Goal: Find specific fact: Find specific fact

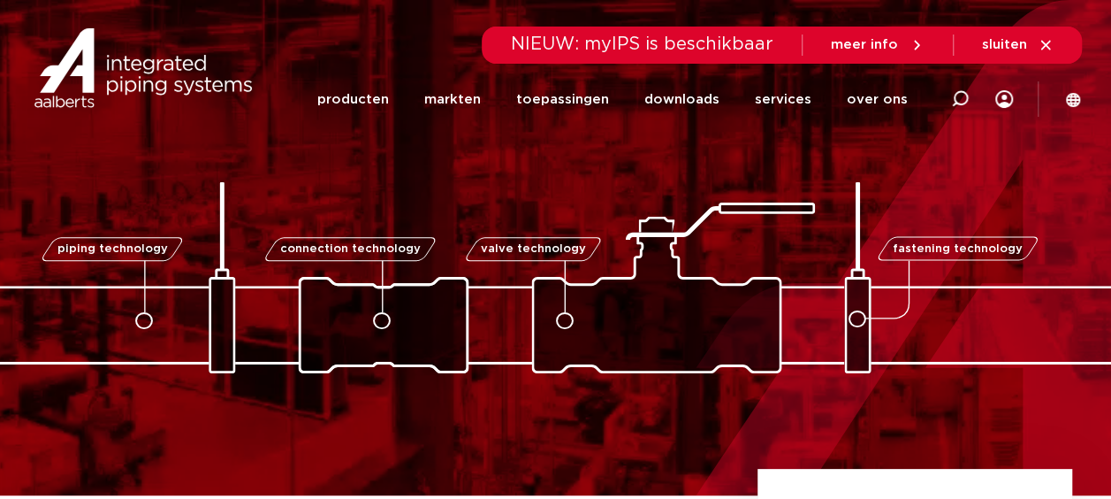
click at [964, 97] on icon at bounding box center [960, 99] width 18 height 18
type input "15380"
click button "Zoeken" at bounding box center [0, 0] width 0 height 0
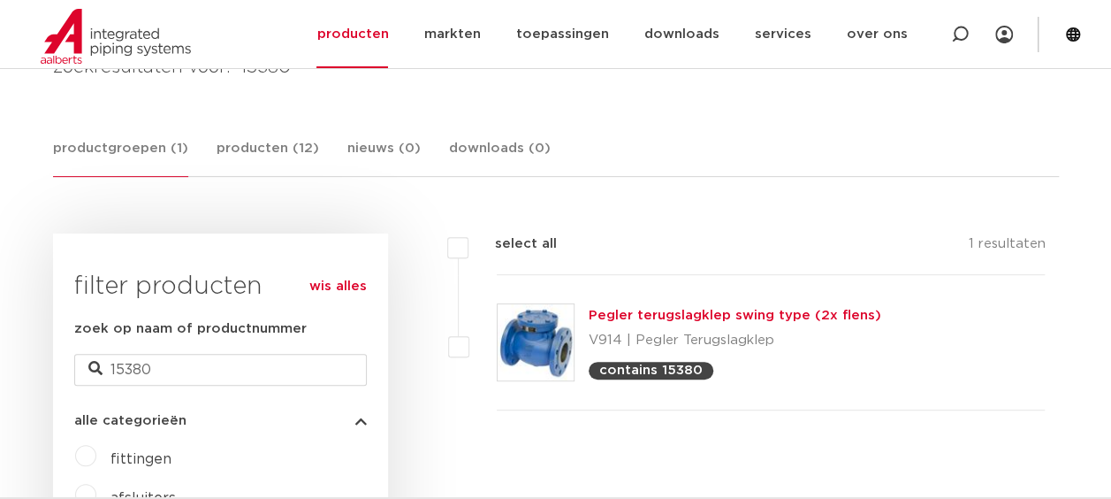
scroll to position [343, 0]
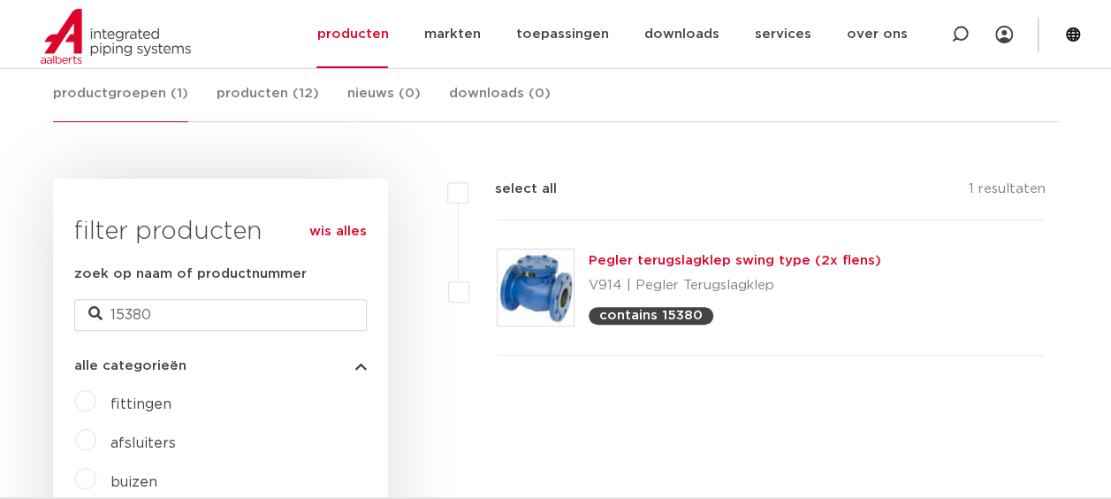
click at [751, 264] on link "Pegler terugslagklep swing type (2x flens)" at bounding box center [735, 260] width 293 height 13
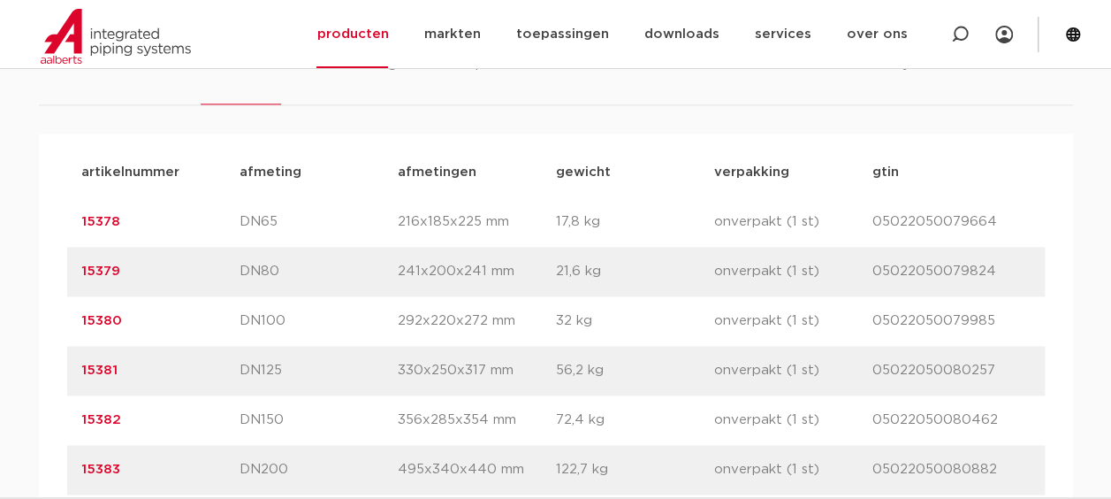
scroll to position [1186, 0]
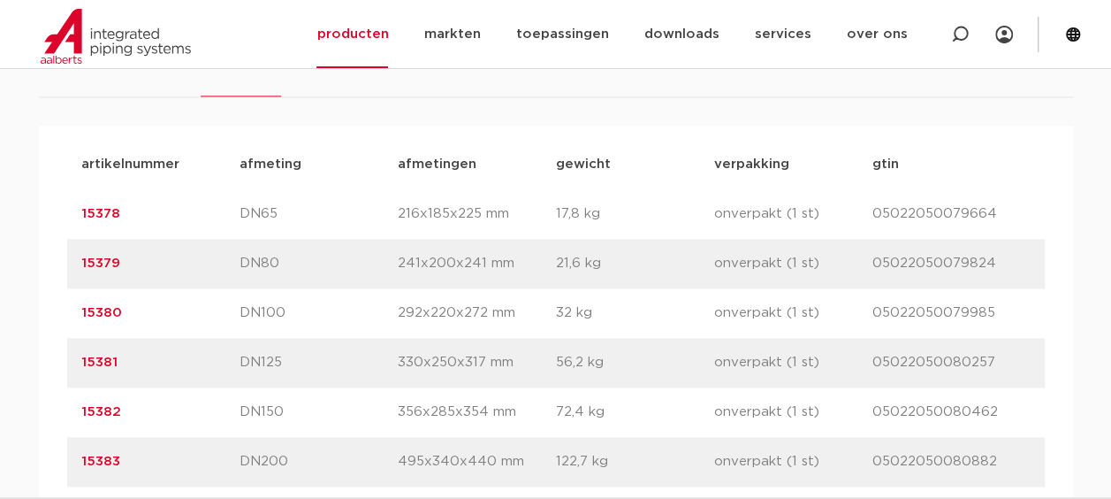
click at [105, 309] on link "15380" at bounding box center [101, 312] width 41 height 13
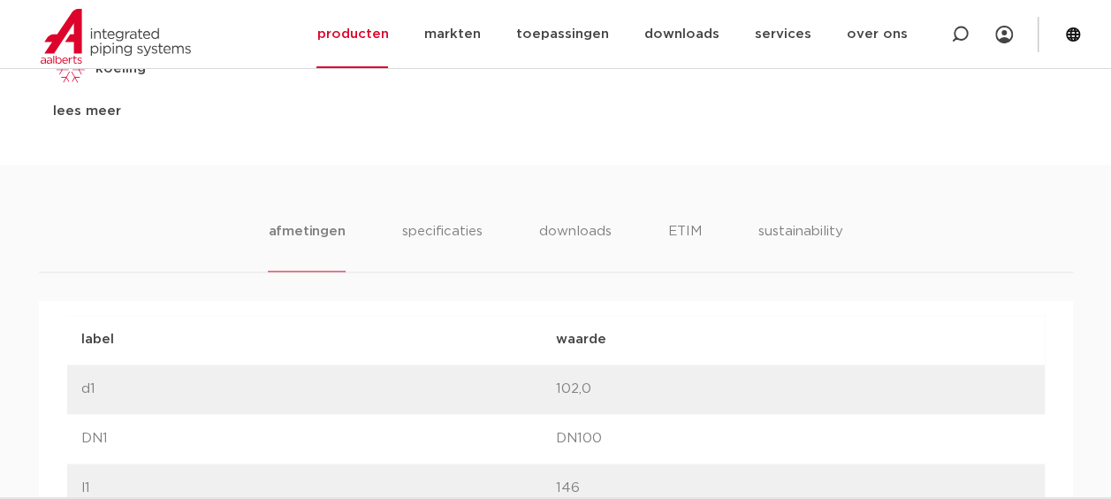
scroll to position [1034, 0]
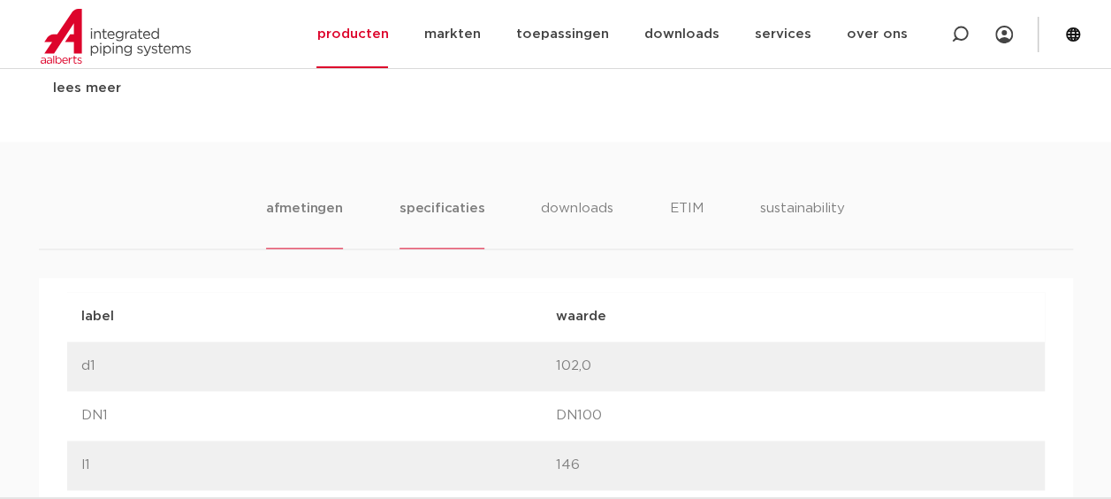
click at [435, 201] on li "specificaties" at bounding box center [442, 223] width 85 height 50
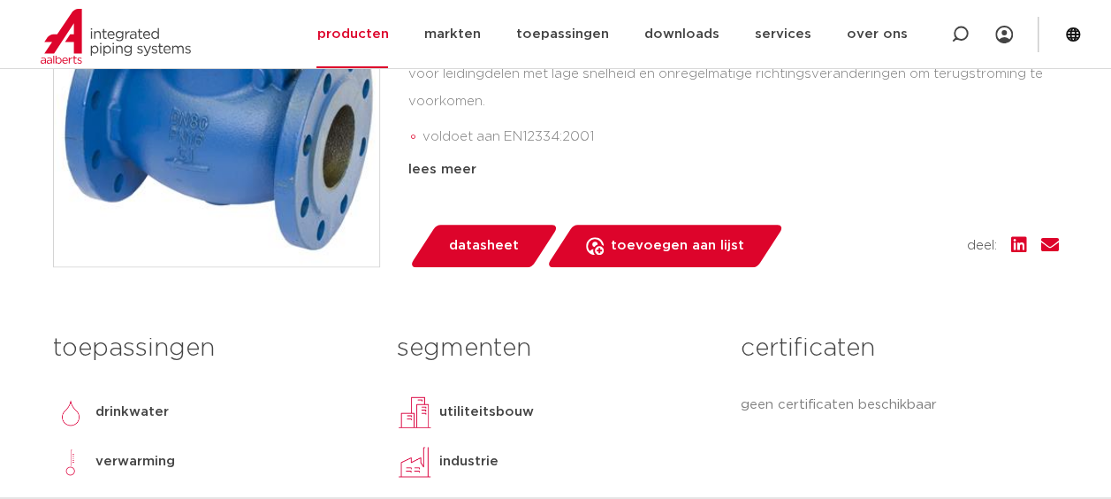
scroll to position [0, 0]
